Goal: Find specific page/section: Find specific page/section

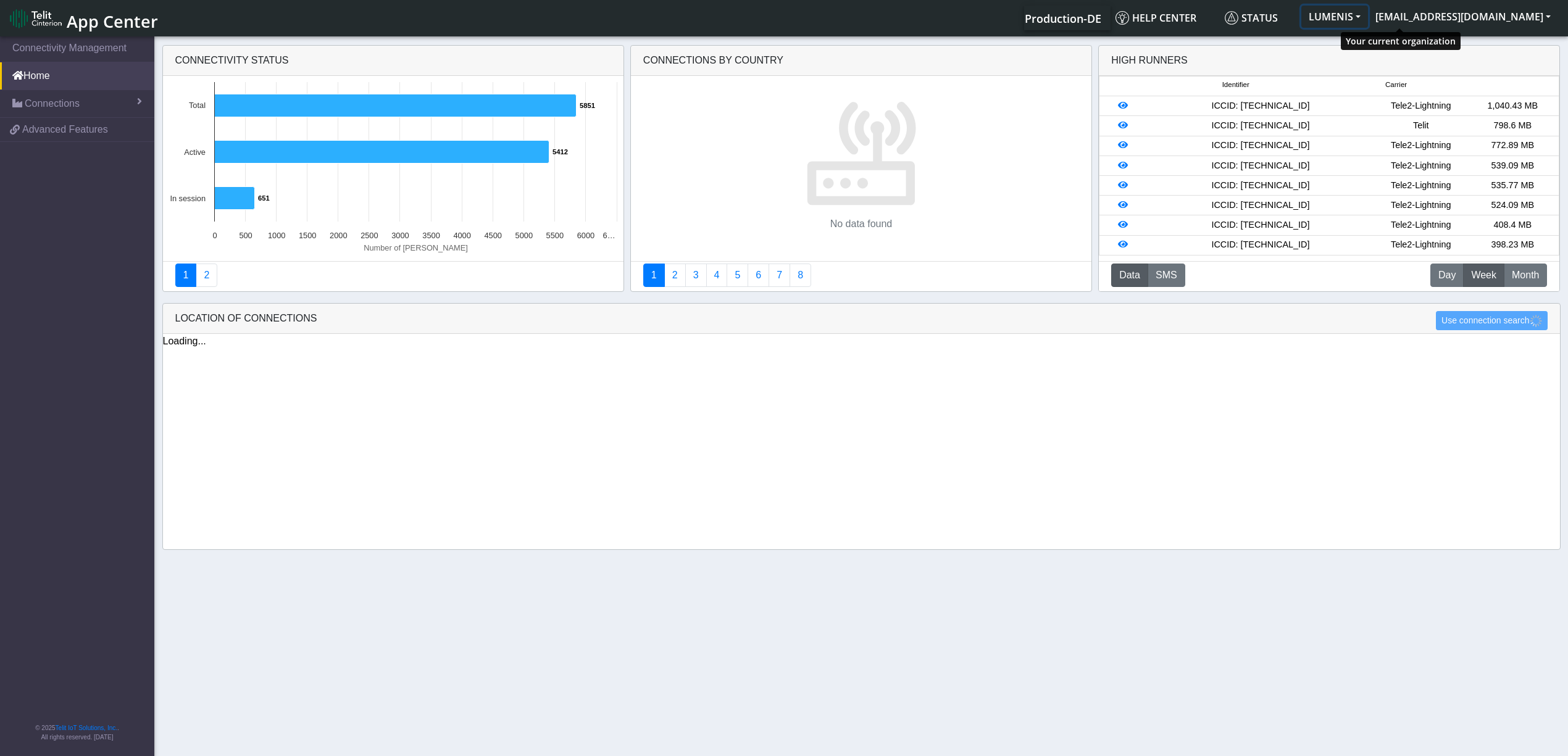
click at [1368, 20] on button "LUMENIS" at bounding box center [1334, 16] width 66 height 22
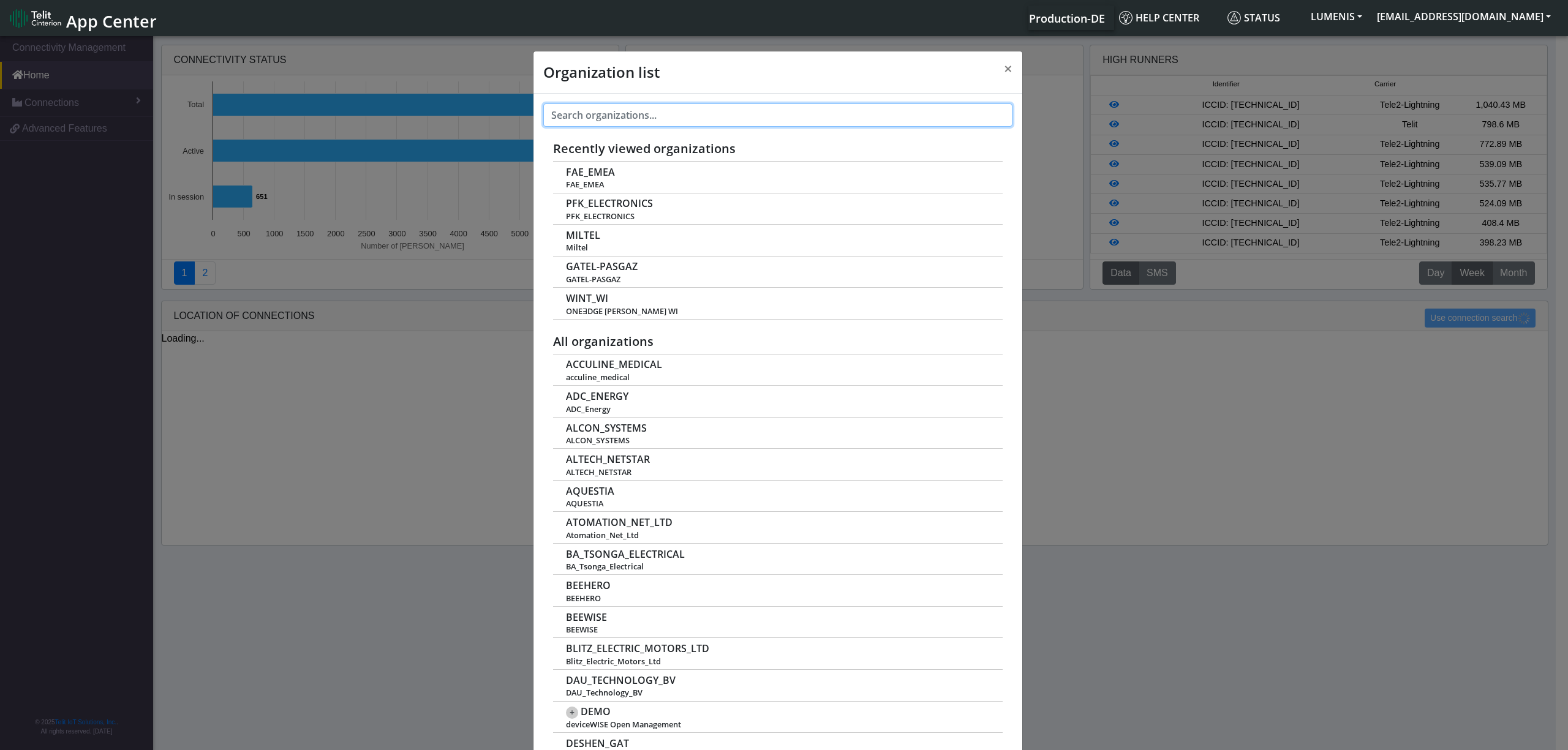
click at [645, 117] on input "text" at bounding box center [777, 115] width 469 height 23
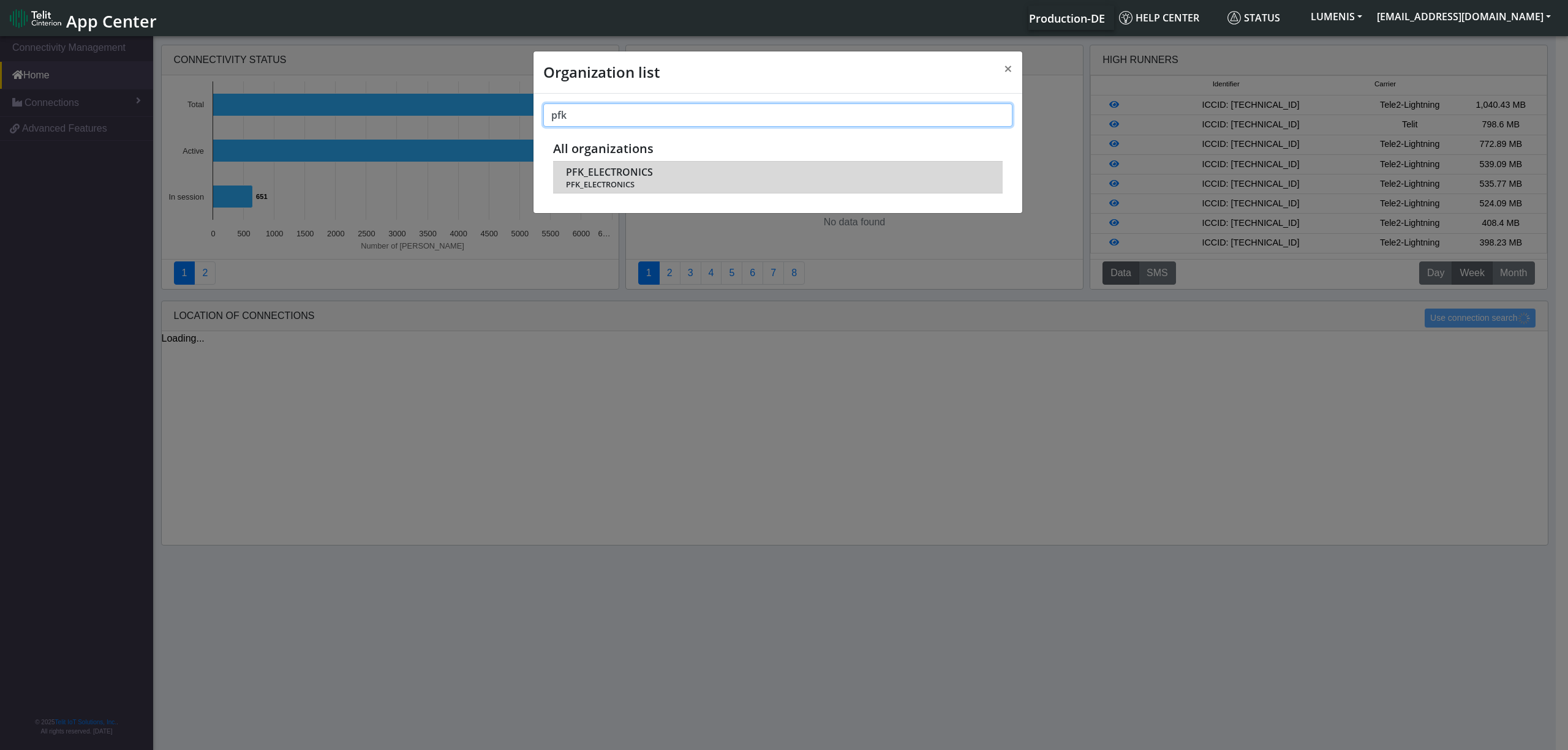
type input "pfk"
click at [623, 175] on span "PFK_ELECTRONICS" at bounding box center [609, 173] width 87 height 12
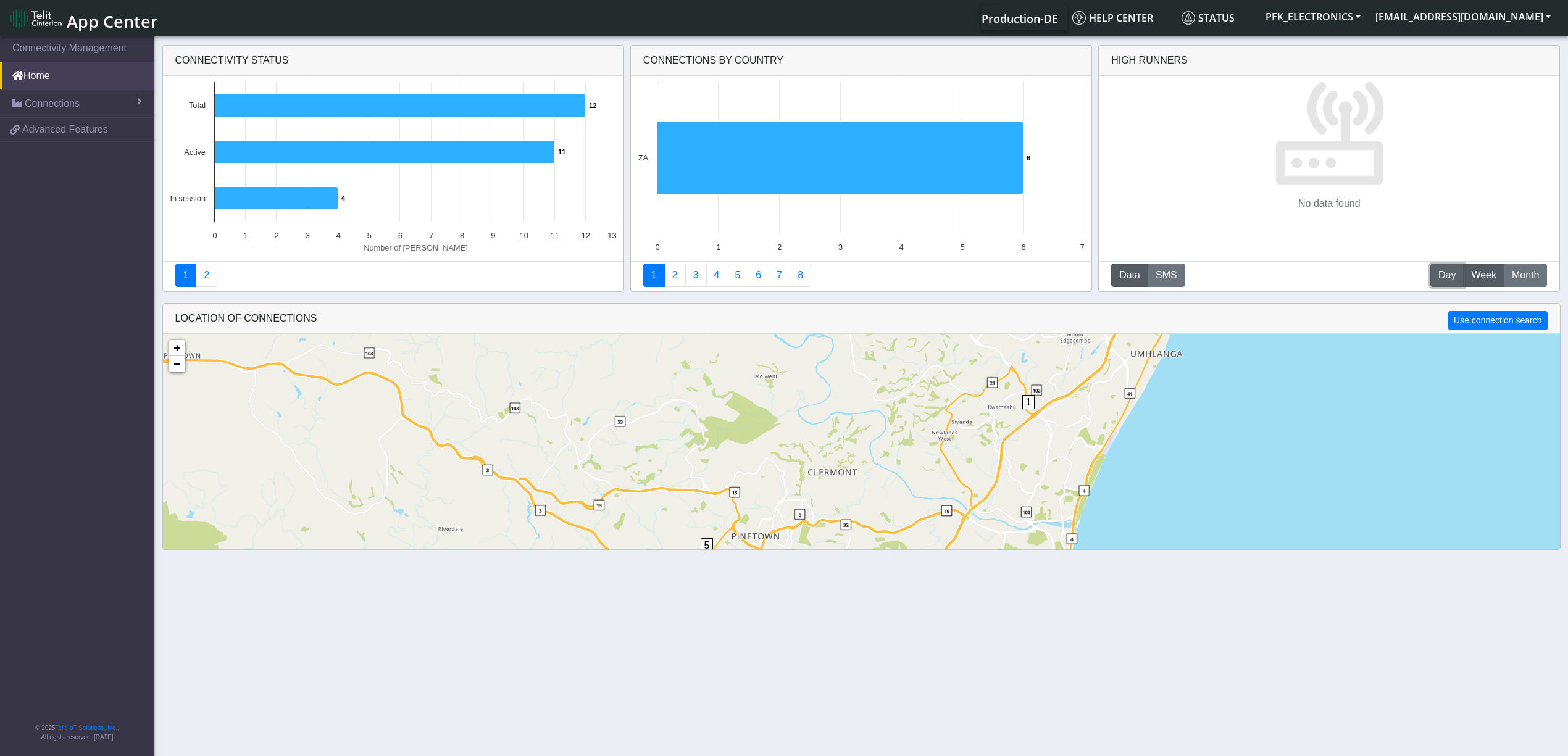
click at [1440, 277] on span "Day" at bounding box center [1446, 275] width 17 height 15
click at [1471, 280] on span "Week" at bounding box center [1483, 275] width 26 height 15
click at [1525, 272] on span "Month" at bounding box center [1525, 275] width 27 height 15
click at [1519, 277] on span "Month" at bounding box center [1525, 275] width 27 height 15
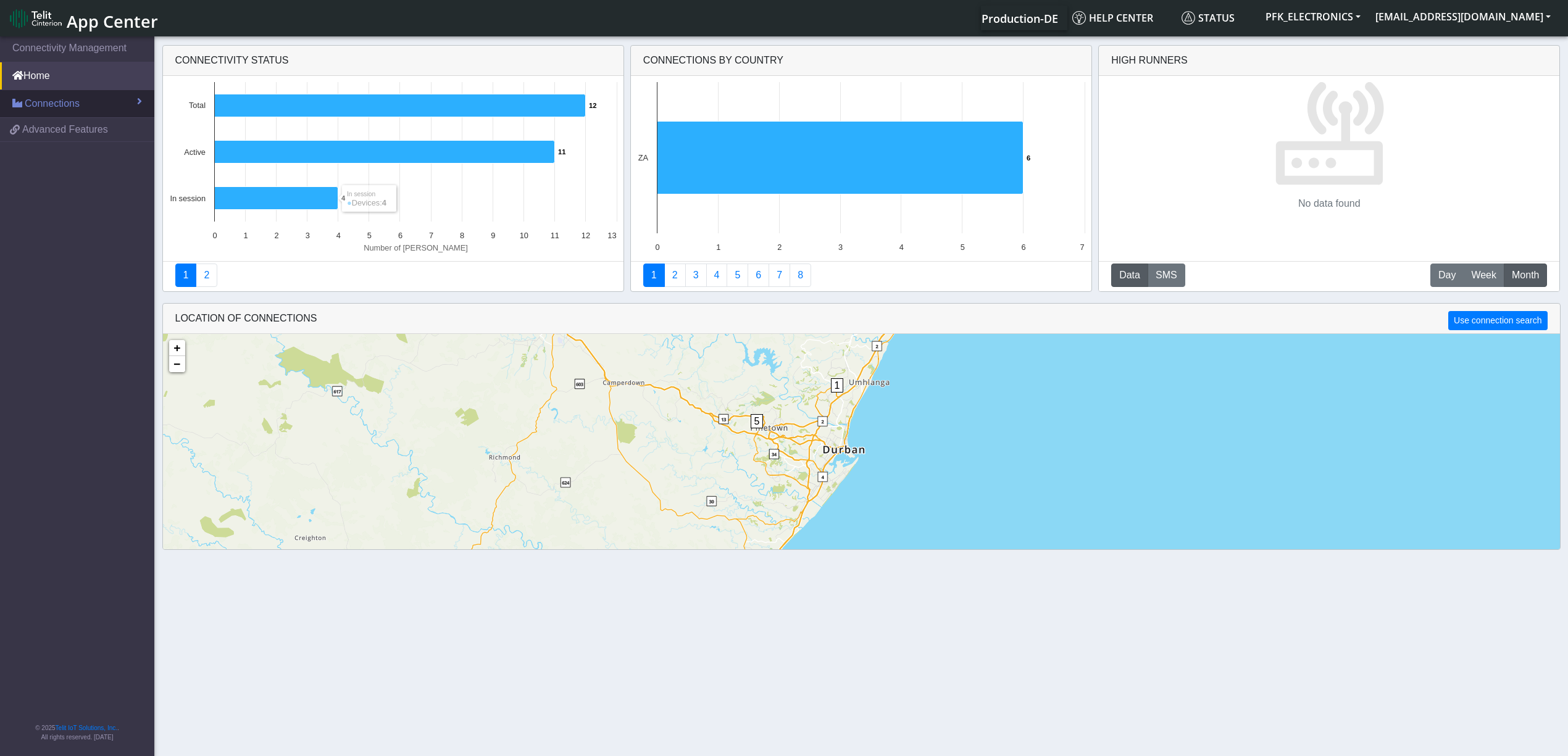
click at [90, 106] on link "Connections" at bounding box center [77, 103] width 154 height 27
click at [34, 133] on span "List" at bounding box center [36, 130] width 14 height 14
